Goal: Find contact information: Find contact information

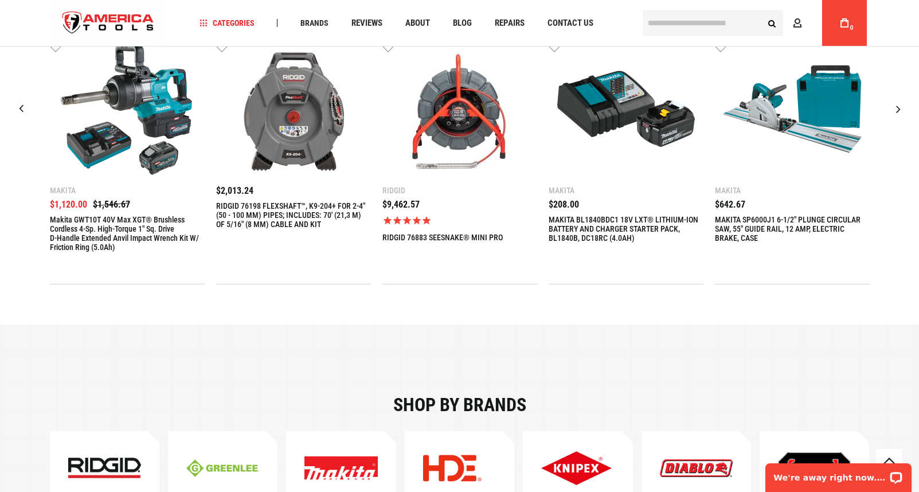
scroll to position [516, 0]
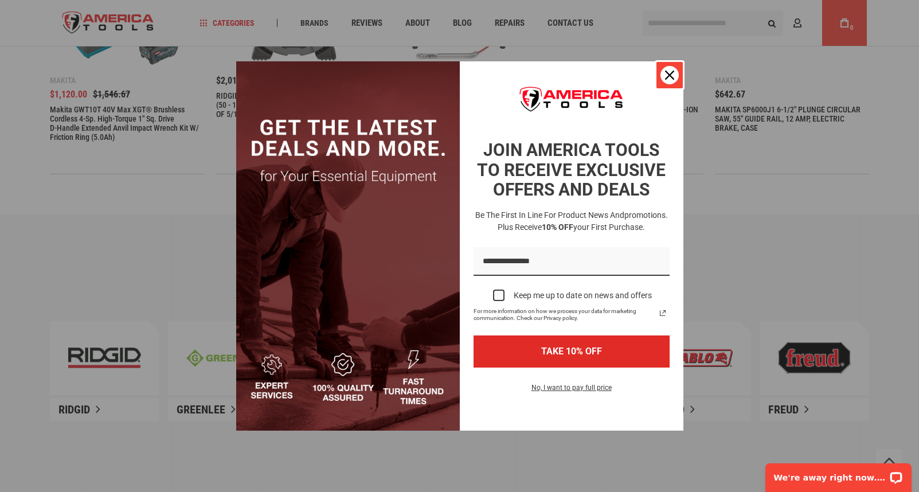
click at [667, 71] on icon "close icon" at bounding box center [669, 75] width 9 height 9
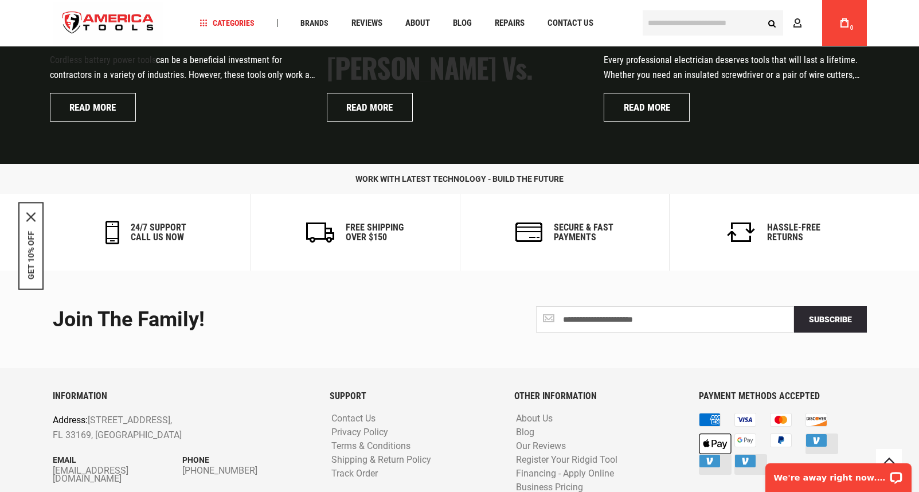
scroll to position [2746, 0]
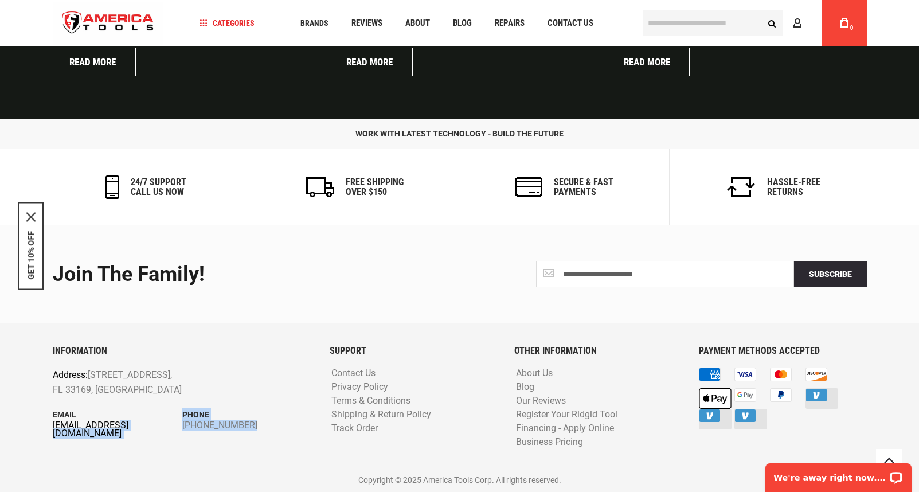
drag, startPoint x: 48, startPoint y: 427, endPoint x: 114, endPoint y: 425, distance: 65.4
click at [114, 425] on div "INFORMATION Address: [STREET_ADDRESS] Email [EMAIL_ADDRESS][DOMAIN_NAME] Phone …" at bounding box center [182, 407] width 277 height 122
click at [131, 463] on div "INFORMATION Address: [STREET_ADDRESS] Email [EMAIL_ADDRESS][DOMAIN_NAME] Phone …" at bounding box center [182, 407] width 277 height 122
drag, startPoint x: 48, startPoint y: 425, endPoint x: 65, endPoint y: 422, distance: 18.0
click at [65, 422] on div "INFORMATION Address: [STREET_ADDRESS] Email [EMAIL_ADDRESS][DOMAIN_NAME] Phone …" at bounding box center [182, 407] width 277 height 122
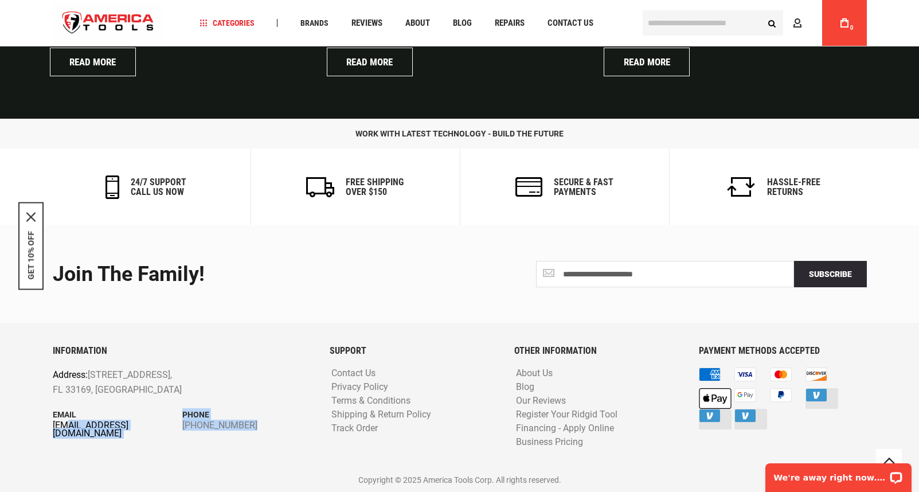
click at [161, 428] on link "[EMAIL_ADDRESS][DOMAIN_NAME]" at bounding box center [118, 429] width 130 height 16
click at [130, 453] on div "INFORMATION Address: [STREET_ADDRESS] Email [EMAIL_ADDRESS][DOMAIN_NAME] Phone …" at bounding box center [182, 407] width 277 height 122
drag, startPoint x: 52, startPoint y: 433, endPoint x: 64, endPoint y: 425, distance: 14.2
click at [64, 425] on div "INFORMATION Address: [STREET_ADDRESS] Email [EMAIL_ADDRESS][DOMAIN_NAME] Phone …" at bounding box center [182, 407] width 277 height 122
click at [154, 450] on div "INFORMATION Address: [STREET_ADDRESS] Email [EMAIL_ADDRESS][DOMAIN_NAME] Phone …" at bounding box center [182, 407] width 277 height 122
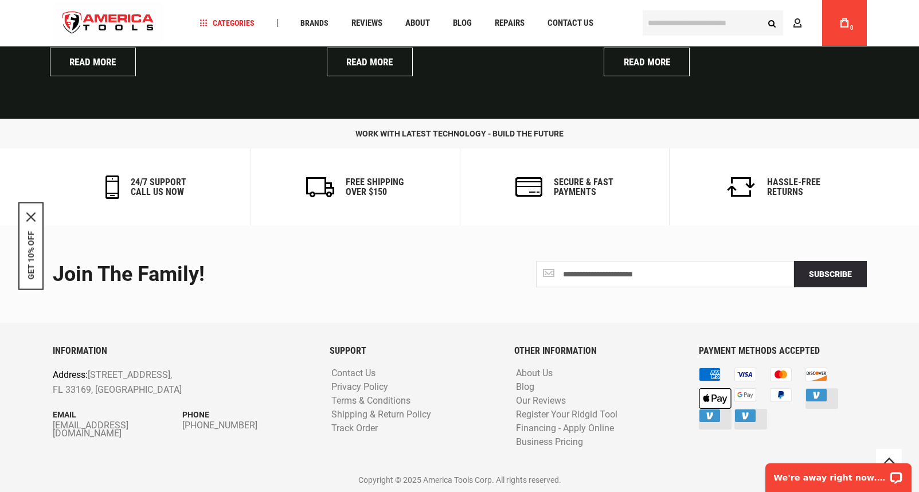
drag, startPoint x: 149, startPoint y: 431, endPoint x: 52, endPoint y: 422, distance: 97.8
click at [52, 422] on div "INFORMATION Address: [STREET_ADDRESS] Email [EMAIL_ADDRESS][DOMAIN_NAME] Phone …" at bounding box center [182, 407] width 277 height 122
